Goal: Task Accomplishment & Management: Understand process/instructions

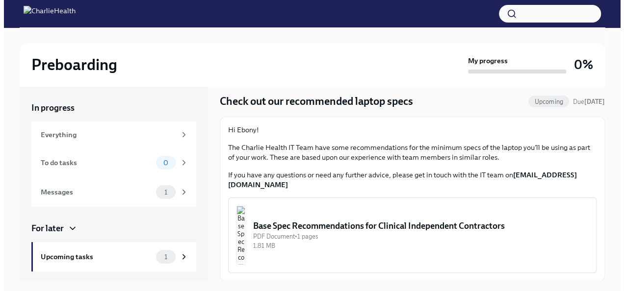
scroll to position [17, 0]
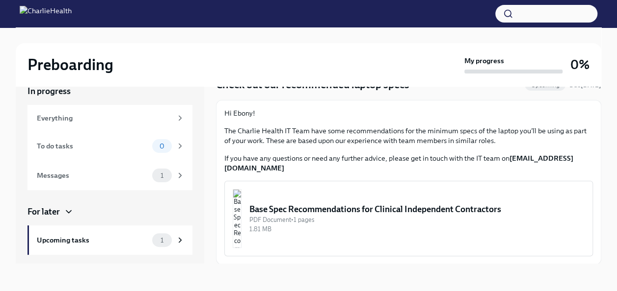
click at [241, 211] on img "button" at bounding box center [237, 218] width 9 height 59
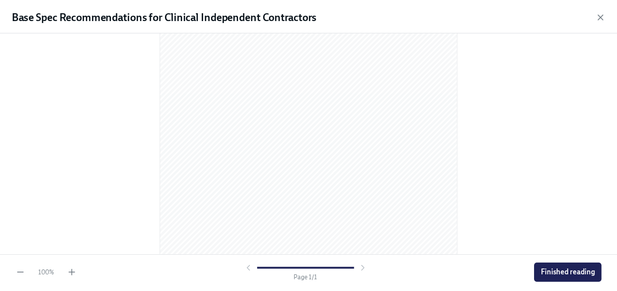
scroll to position [181, 0]
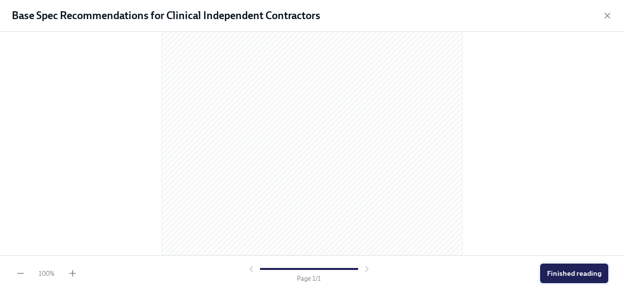
click at [553, 269] on span "Finished reading" at bounding box center [574, 274] width 54 height 10
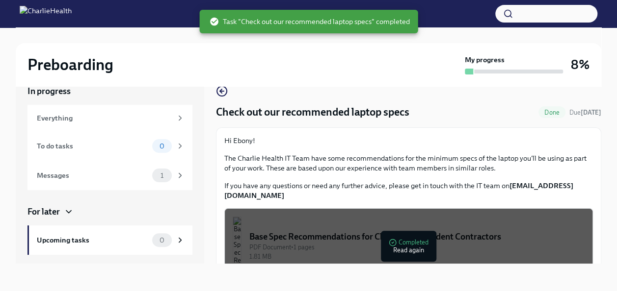
scroll to position [27, 0]
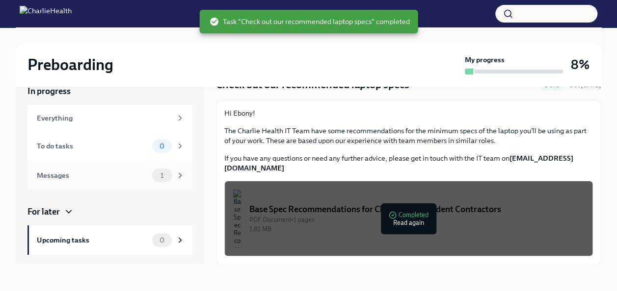
click at [110, 178] on div "Messages" at bounding box center [92, 175] width 111 height 11
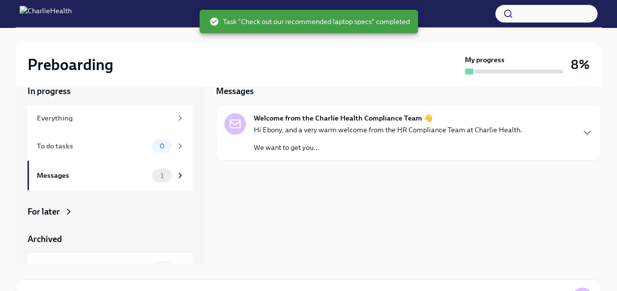
click at [321, 137] on div "Hi Ebony, and a very warm welcome from the HR Compliance Team at Charlie Health…" at bounding box center [388, 138] width 268 height 27
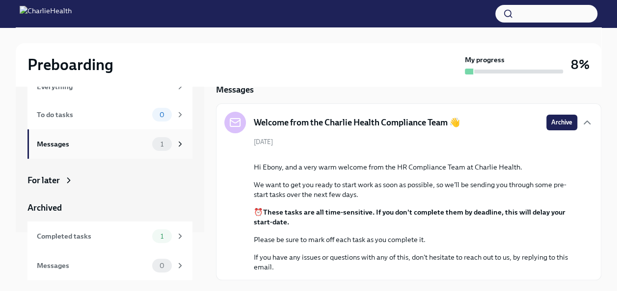
click at [98, 140] on div "Messages" at bounding box center [92, 144] width 111 height 11
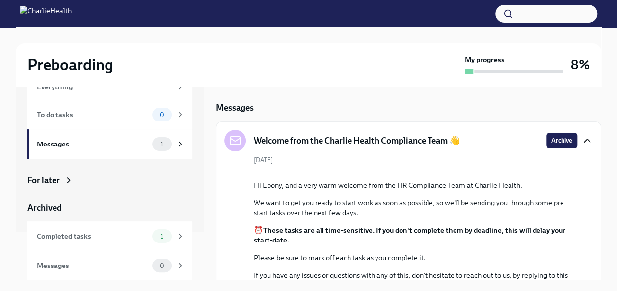
click at [581, 140] on icon "button" at bounding box center [587, 141] width 12 height 12
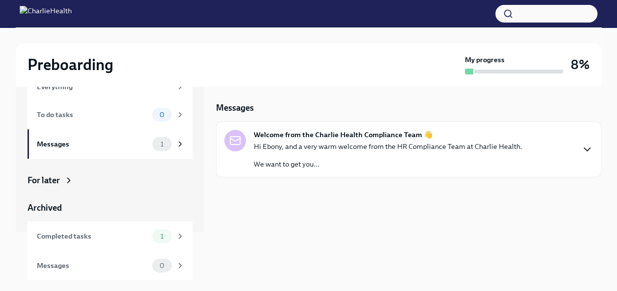
drag, startPoint x: 396, startPoint y: 154, endPoint x: 351, endPoint y: 154, distance: 45.1
click at [351, 154] on div "Hi Ebony, and a very warm welcome from the HR Compliance Team at Charlie Health…" at bounding box center [388, 155] width 268 height 27
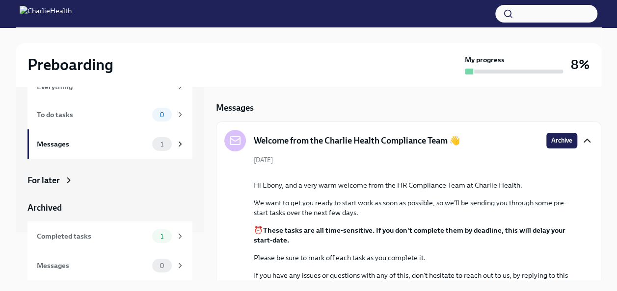
scroll to position [109, 0]
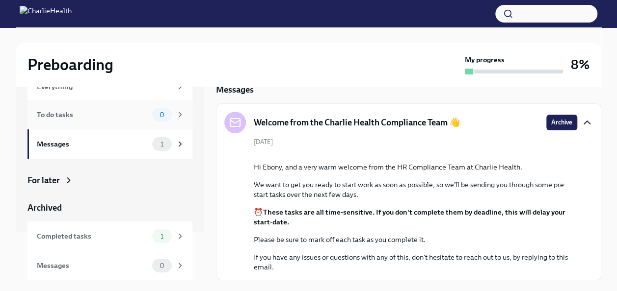
click at [98, 114] on div "To do tasks" at bounding box center [92, 114] width 111 height 11
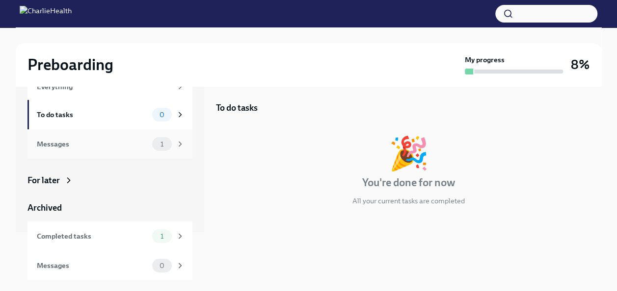
click at [98, 143] on div "Messages" at bounding box center [92, 144] width 111 height 11
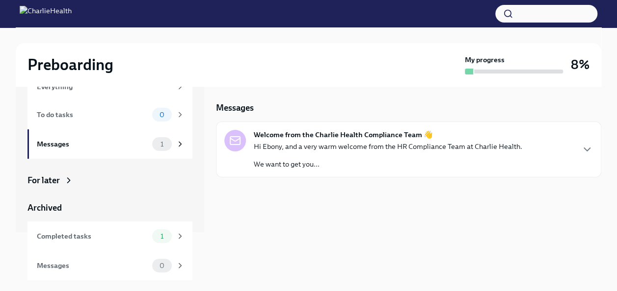
click at [312, 146] on p "Hi Ebony, and a very warm welcome from the HR Compliance Team at Charlie Health." at bounding box center [388, 147] width 268 height 10
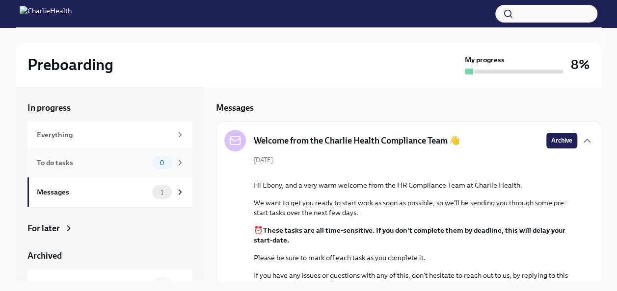
click at [99, 162] on div "To do tasks" at bounding box center [92, 163] width 111 height 11
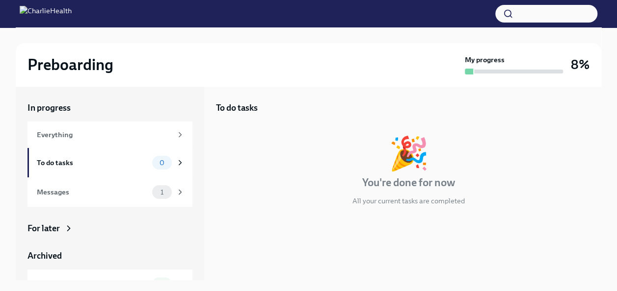
click at [509, 65] on div "My progress" at bounding box center [514, 65] width 98 height 20
click at [72, 69] on h2 "Preboarding" at bounding box center [70, 65] width 86 height 20
click at [58, 139] on div "Everything" at bounding box center [104, 135] width 135 height 11
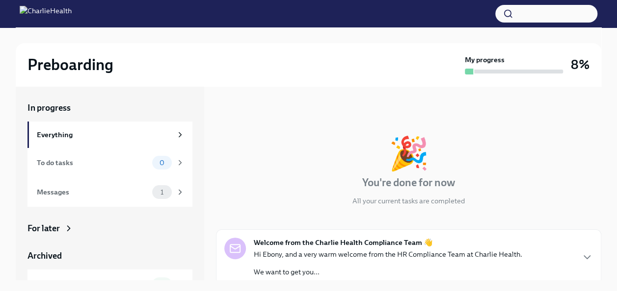
scroll to position [4, 0]
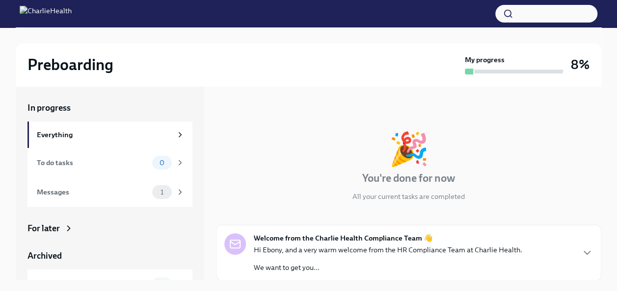
click at [485, 252] on p "Hi Ebony, and a very warm welcome from the HR Compliance Team at Charlie Health." at bounding box center [388, 250] width 268 height 10
